Goal: Task Accomplishment & Management: Use online tool/utility

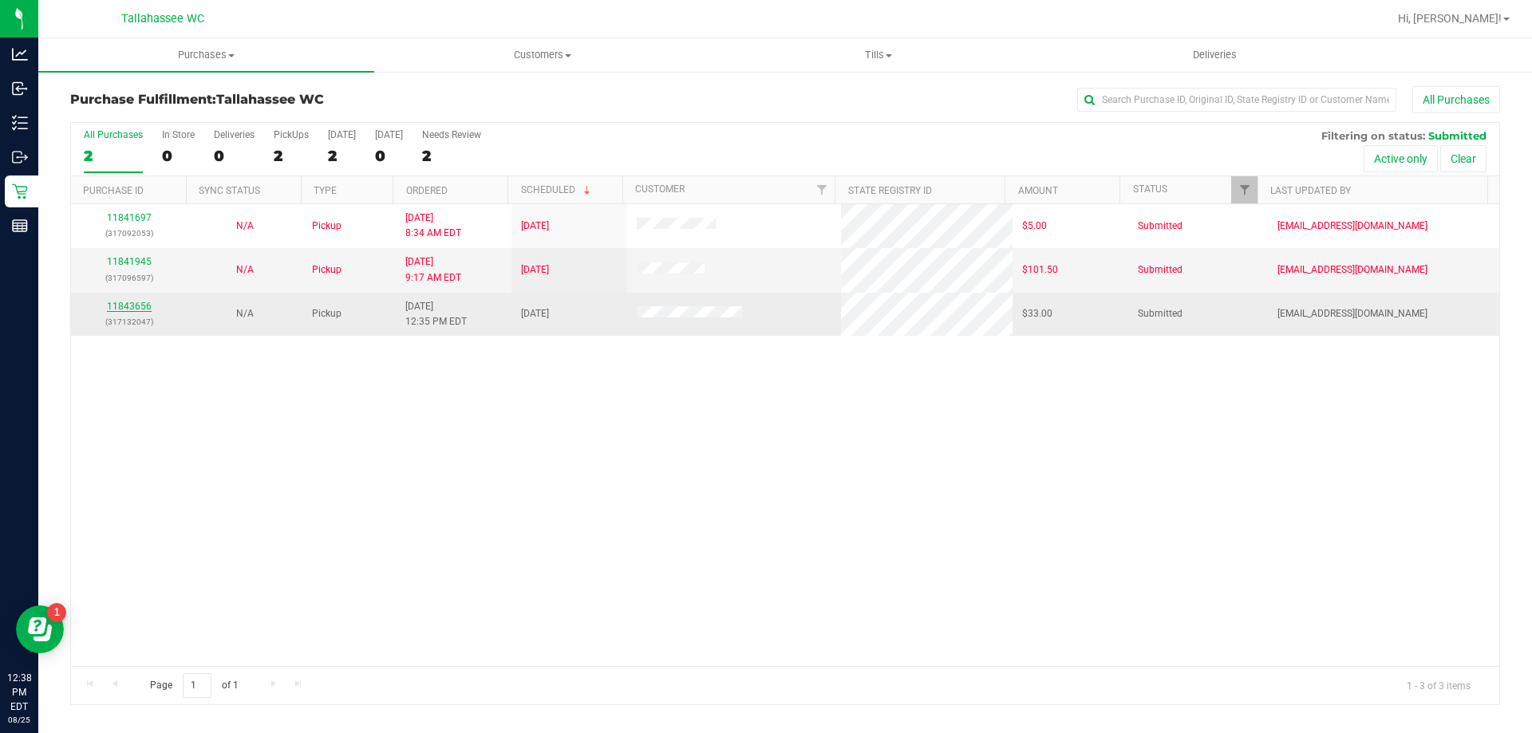
click at [124, 303] on link "11843656" at bounding box center [129, 306] width 45 height 11
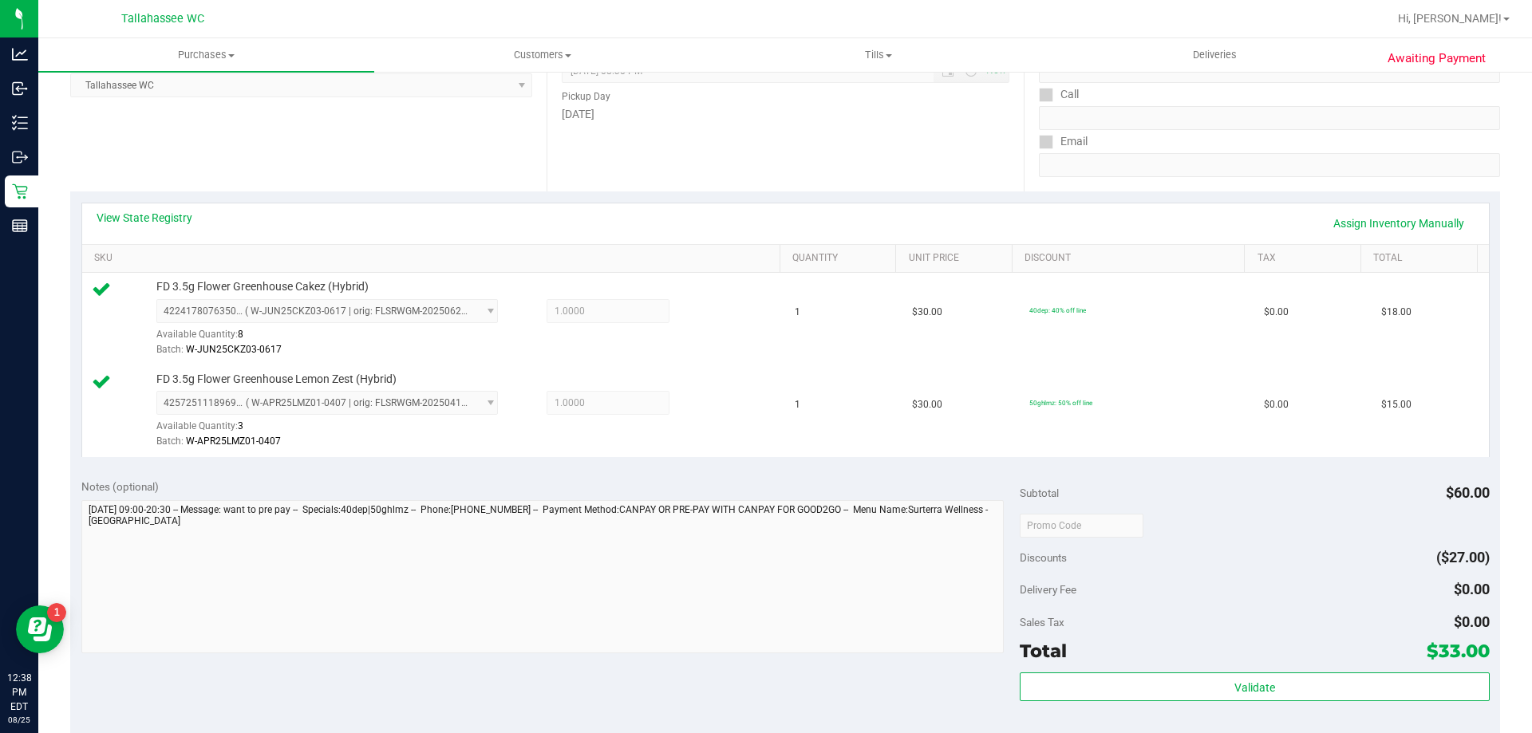
scroll to position [239, 0]
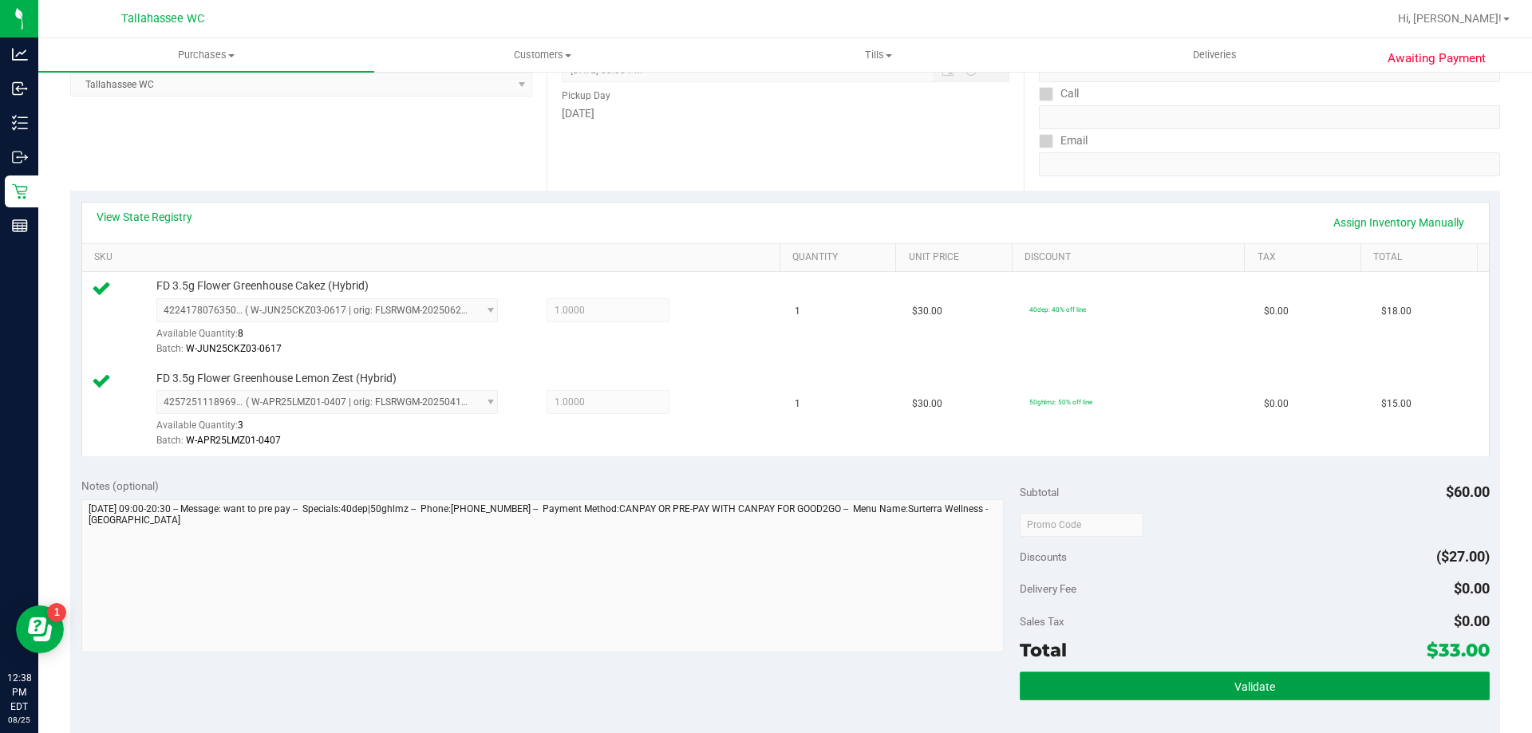
click at [1063, 687] on button "Validate" at bounding box center [1253, 686] width 469 height 29
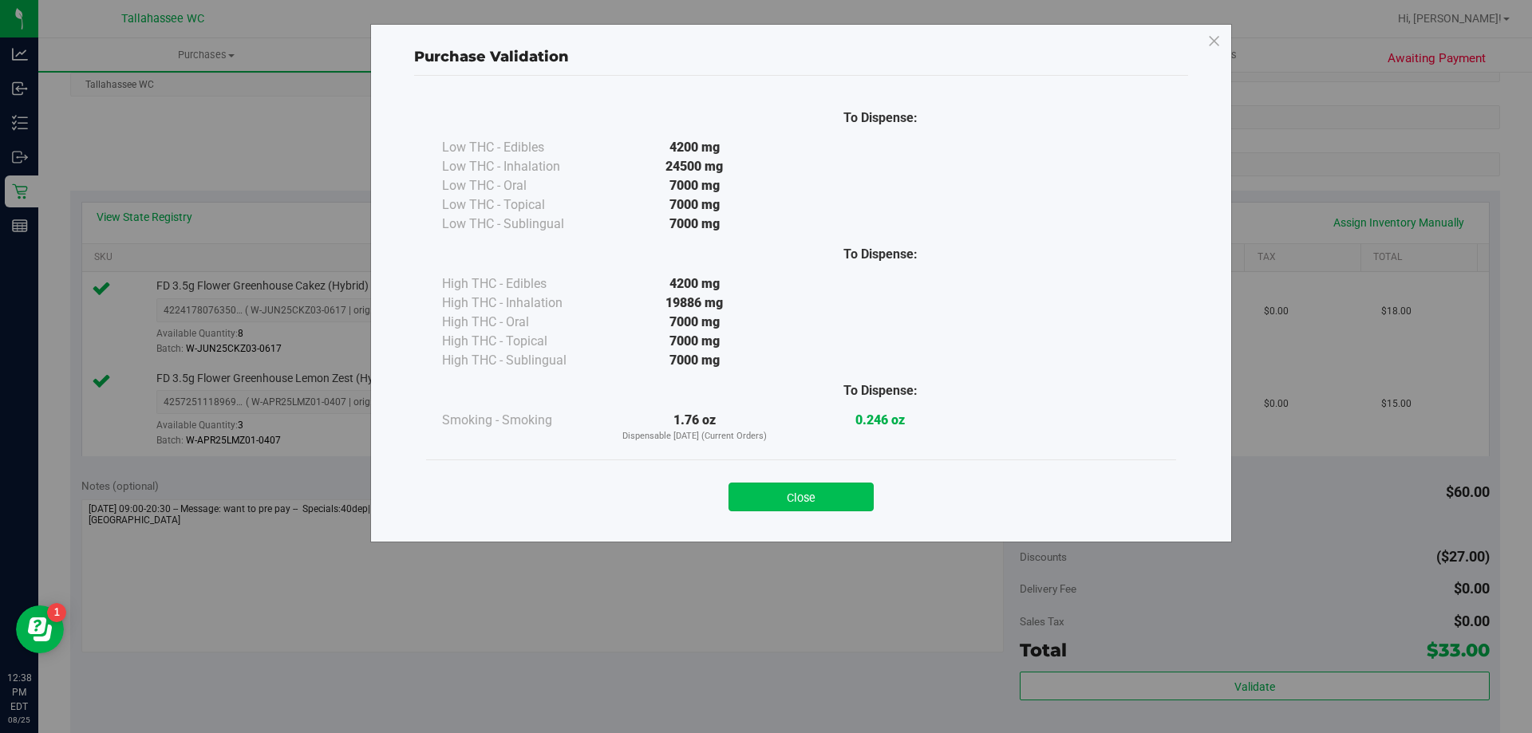
click at [814, 496] on button "Close" at bounding box center [800, 497] width 145 height 29
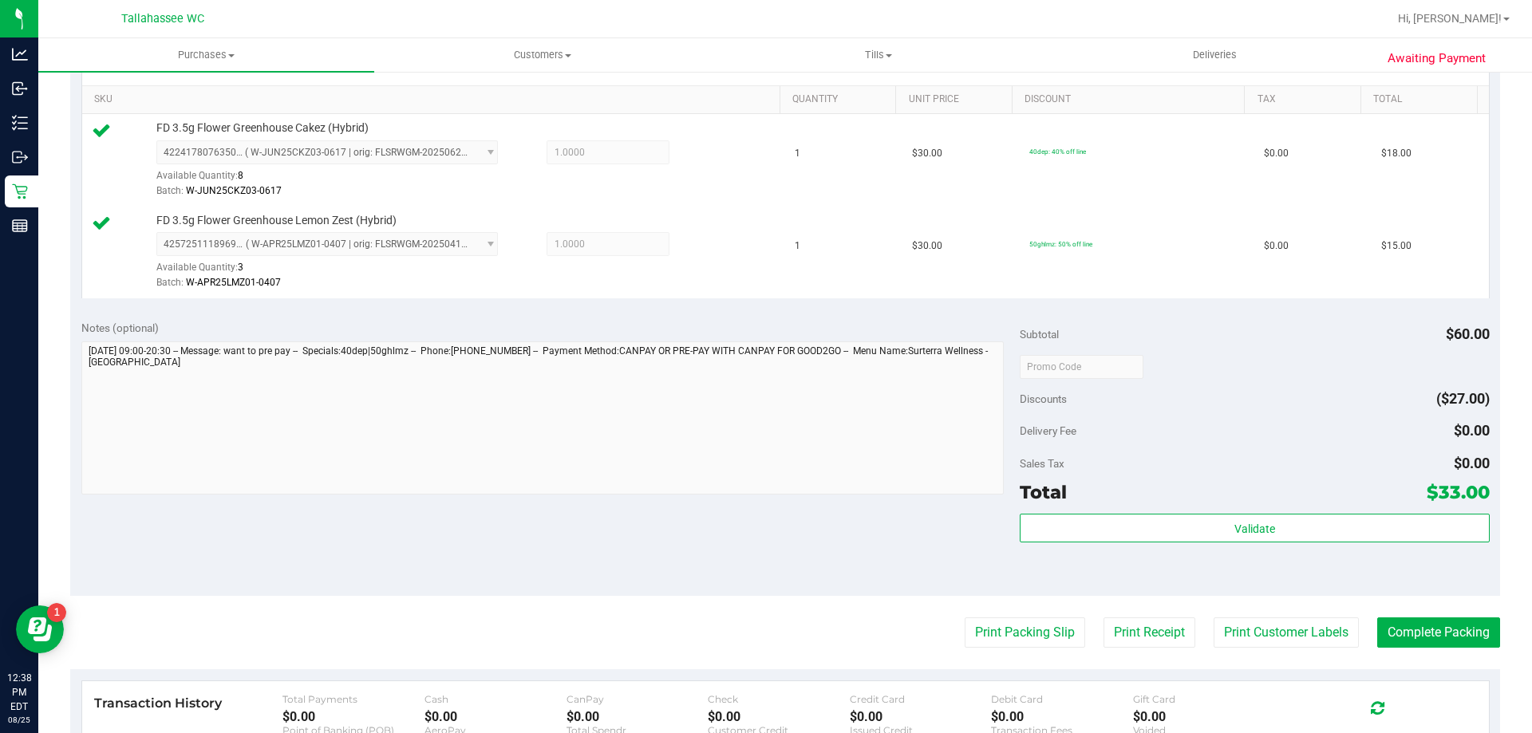
scroll to position [399, 0]
click at [964, 638] on button "Print Packing Slip" at bounding box center [1024, 631] width 120 height 30
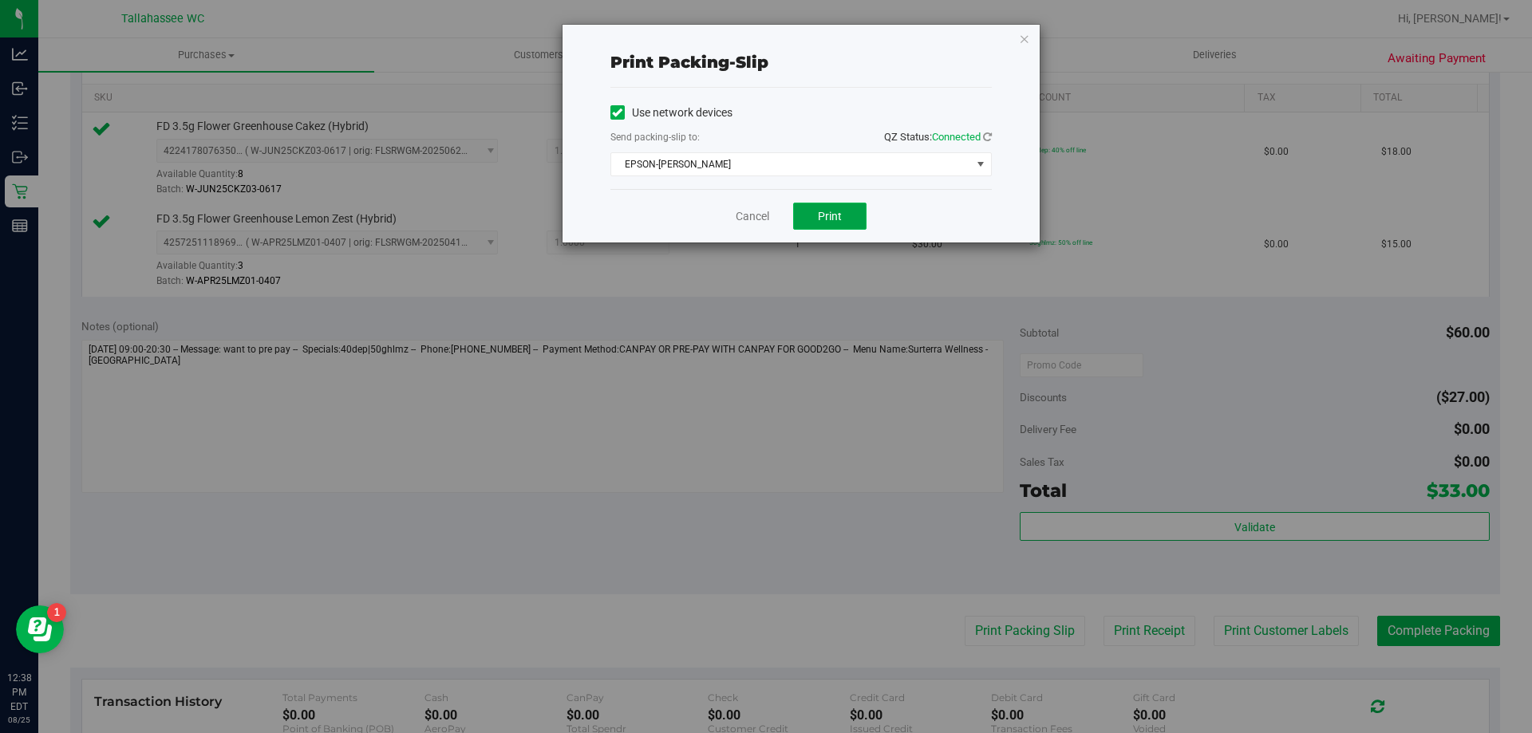
click at [841, 216] on span "Print" at bounding box center [830, 216] width 24 height 13
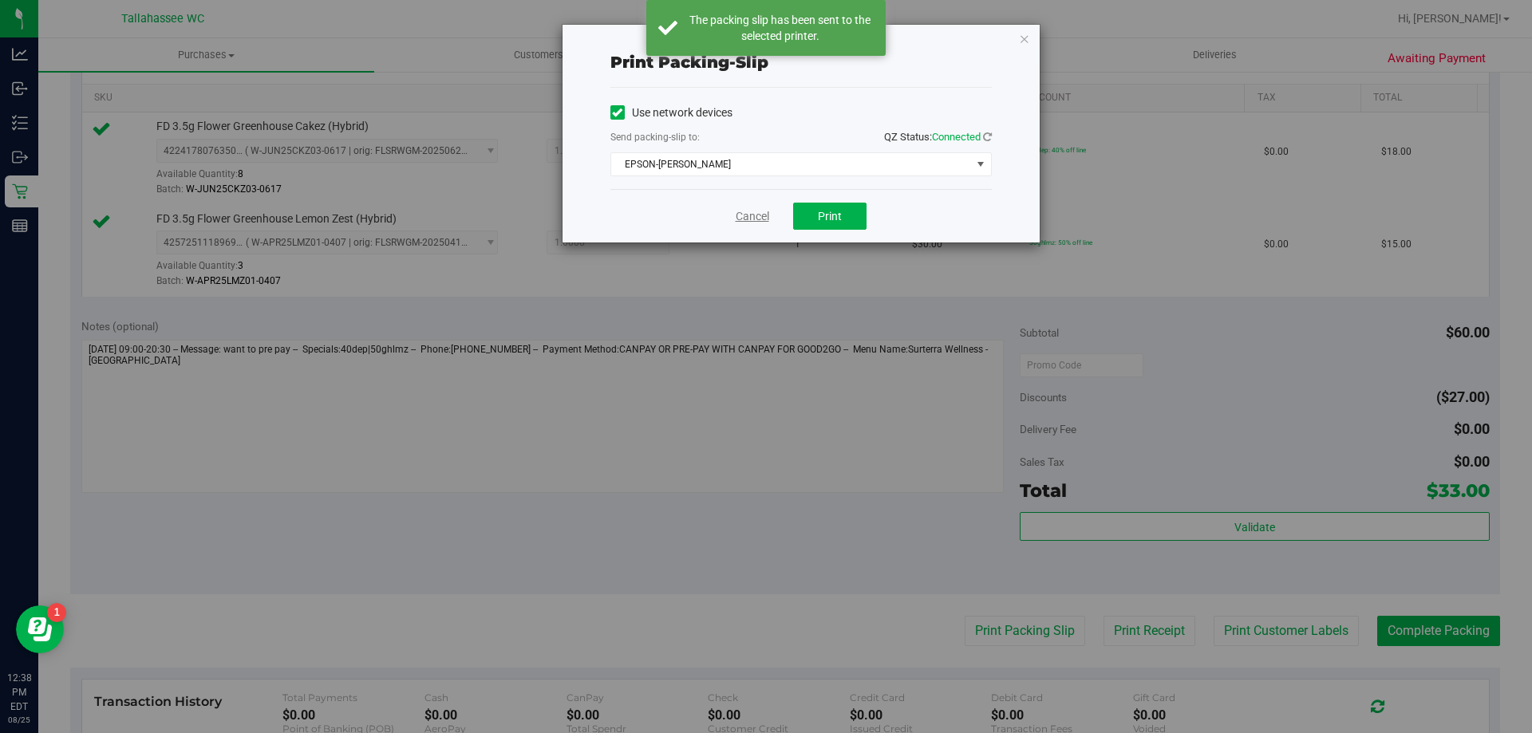
drag, startPoint x: 740, startPoint y: 216, endPoint x: 960, endPoint y: 329, distance: 247.2
click at [741, 216] on link "Cancel" at bounding box center [752, 216] width 34 height 17
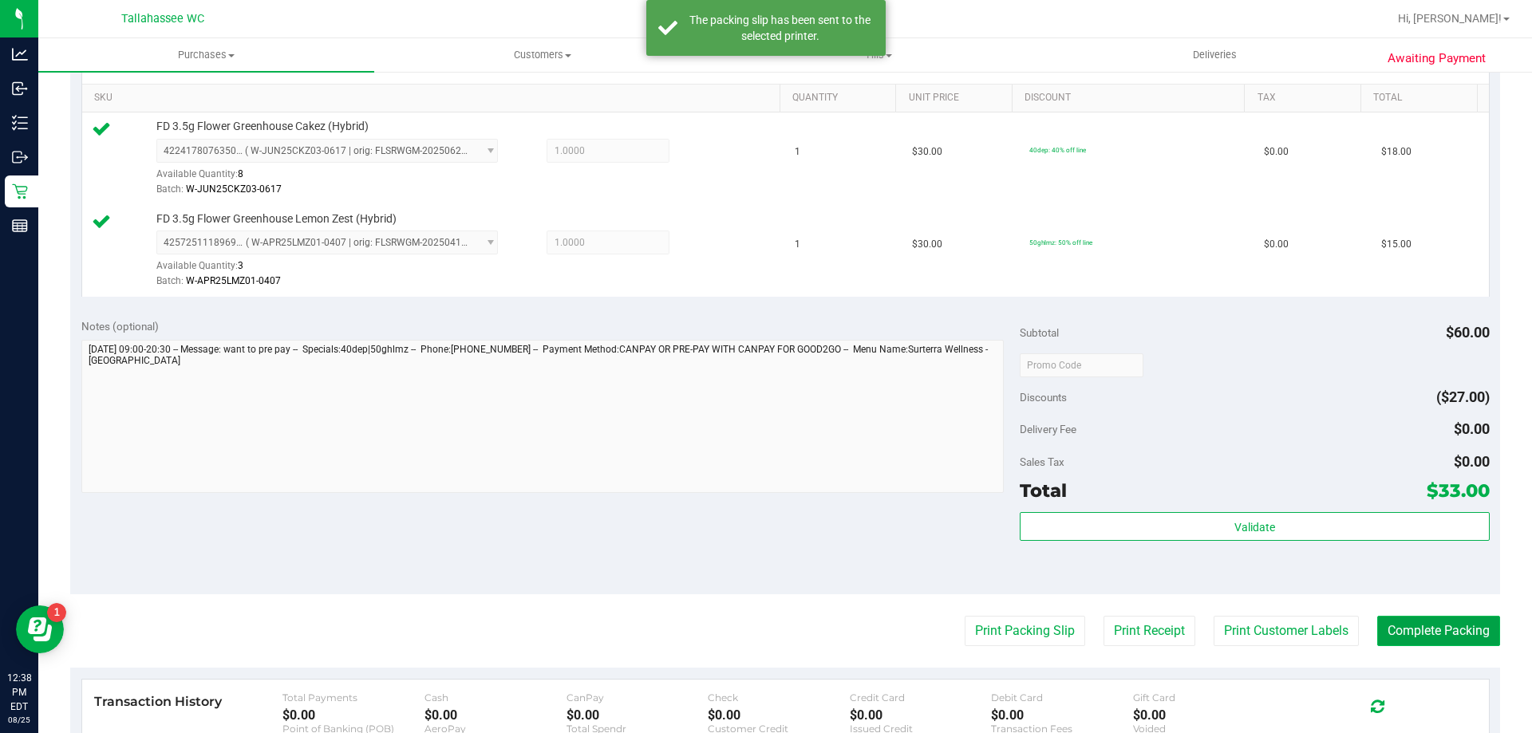
click at [1418, 621] on button "Complete Packing" at bounding box center [1438, 631] width 123 height 30
